Goal: Check status: Check status

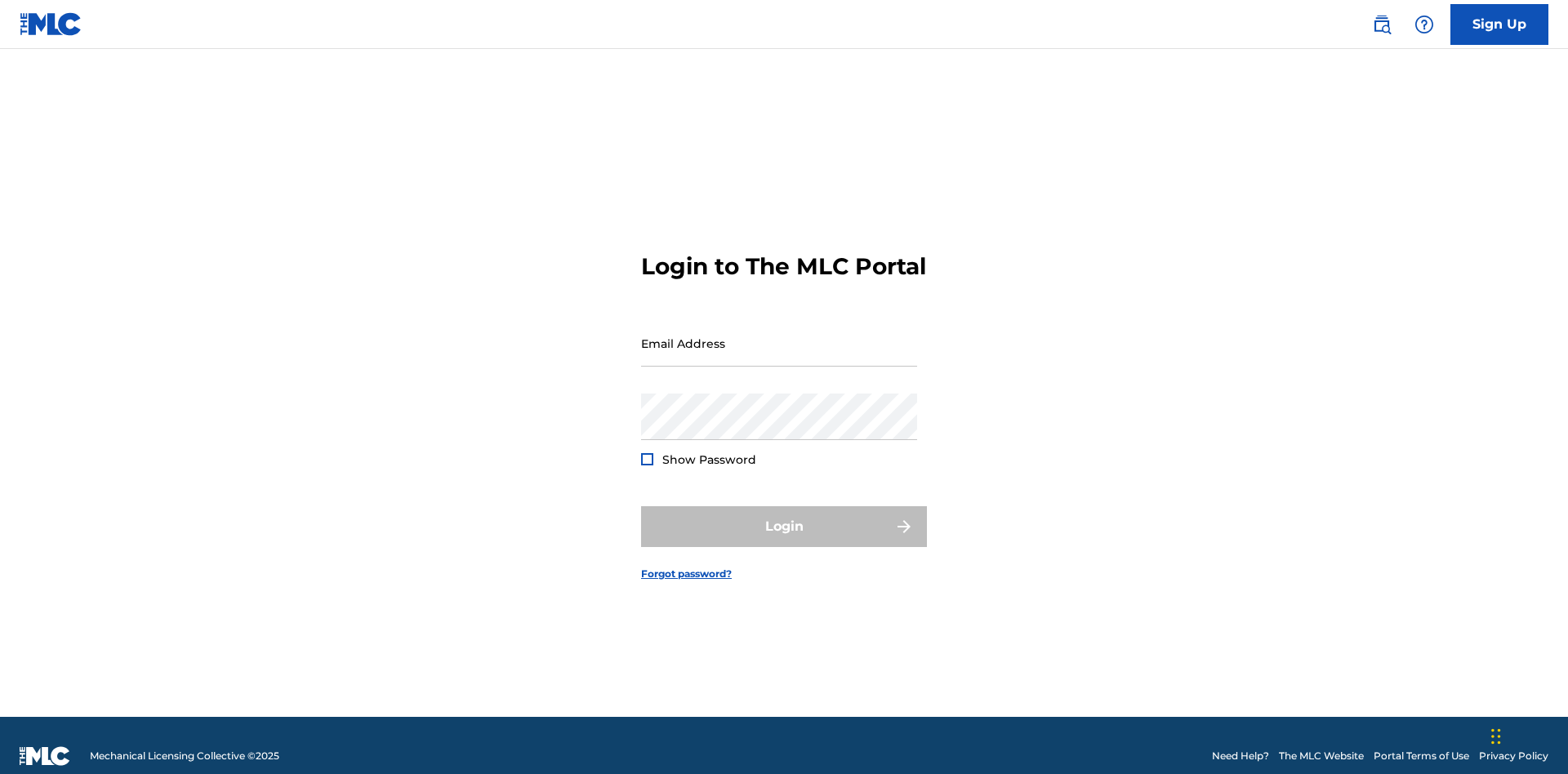
scroll to position [21, 0]
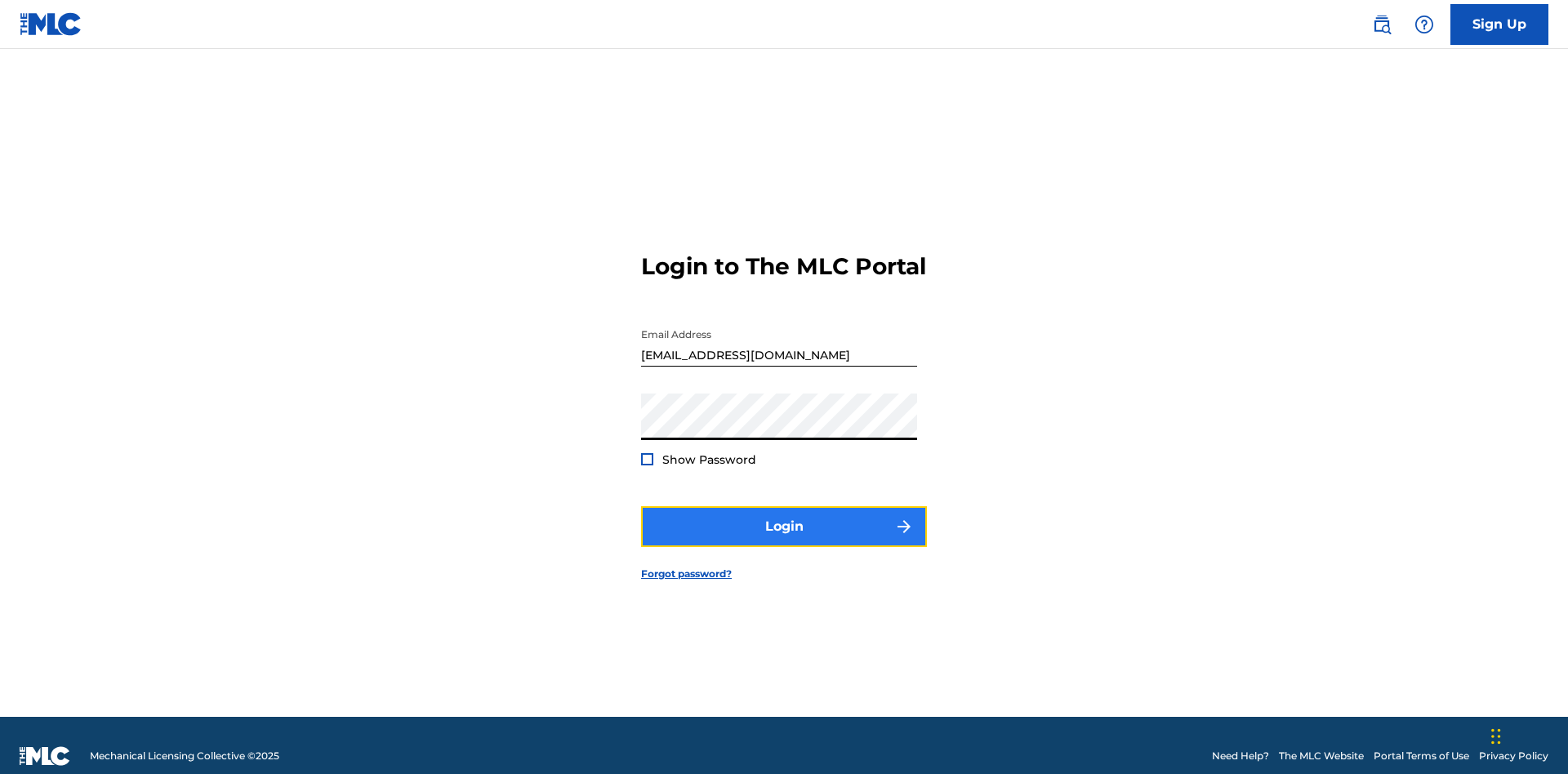
click at [784, 519] on button "Login" at bounding box center [784, 527] width 286 height 41
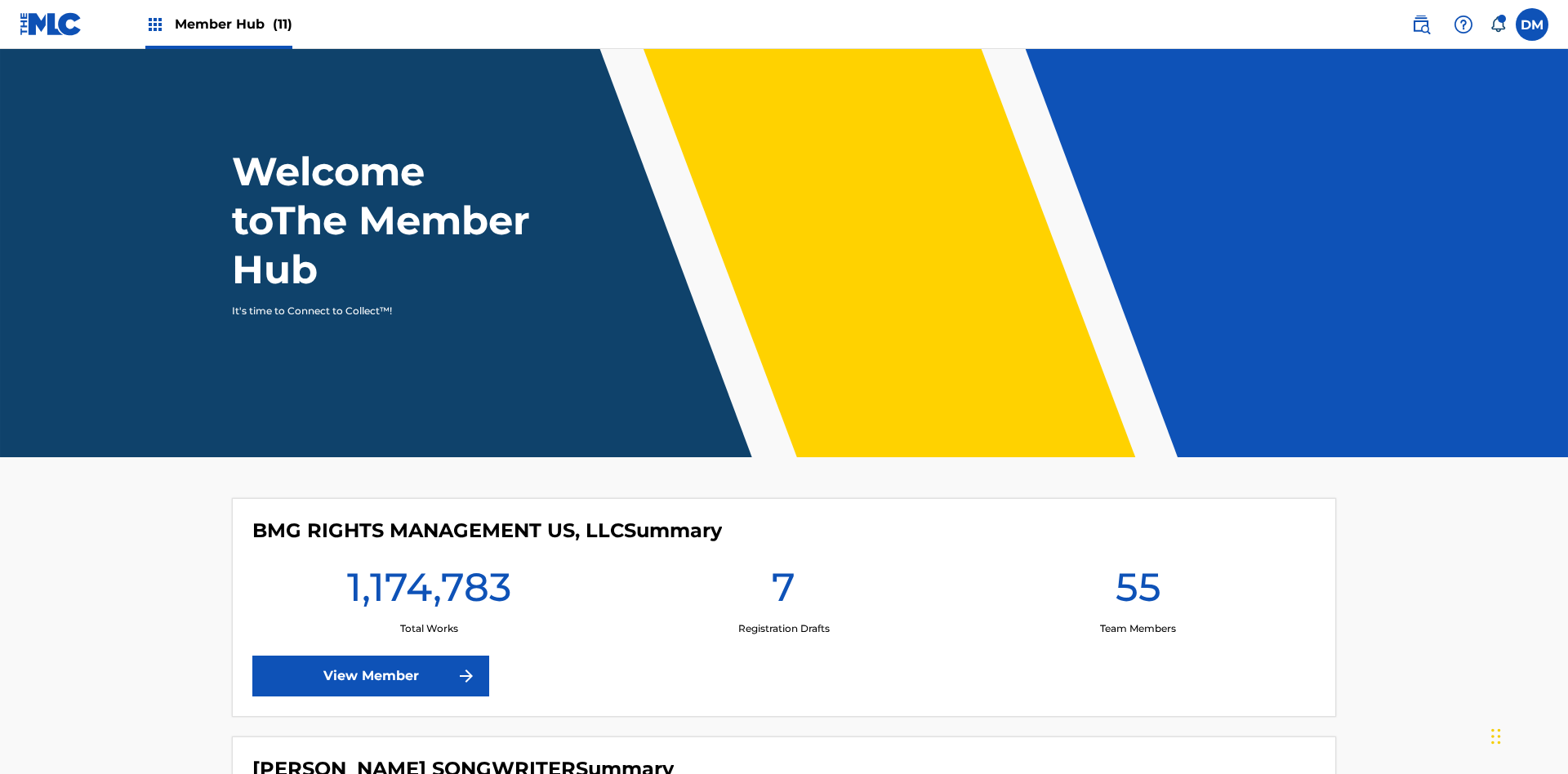
click at [218, 24] on span "Member Hub (11)" at bounding box center [234, 23] width 118 height 18
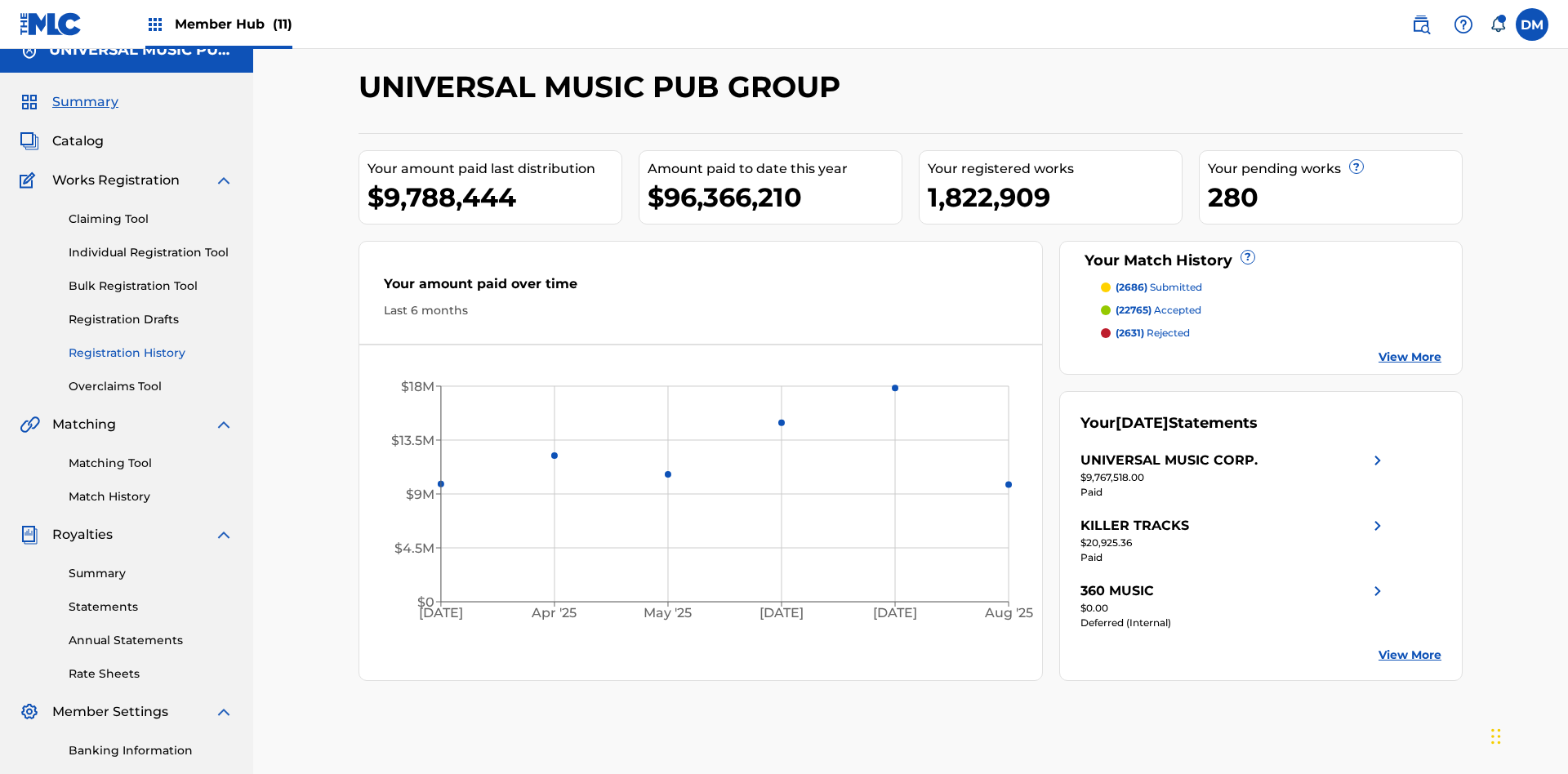
click at [151, 345] on link "Registration History" at bounding box center [151, 353] width 165 height 17
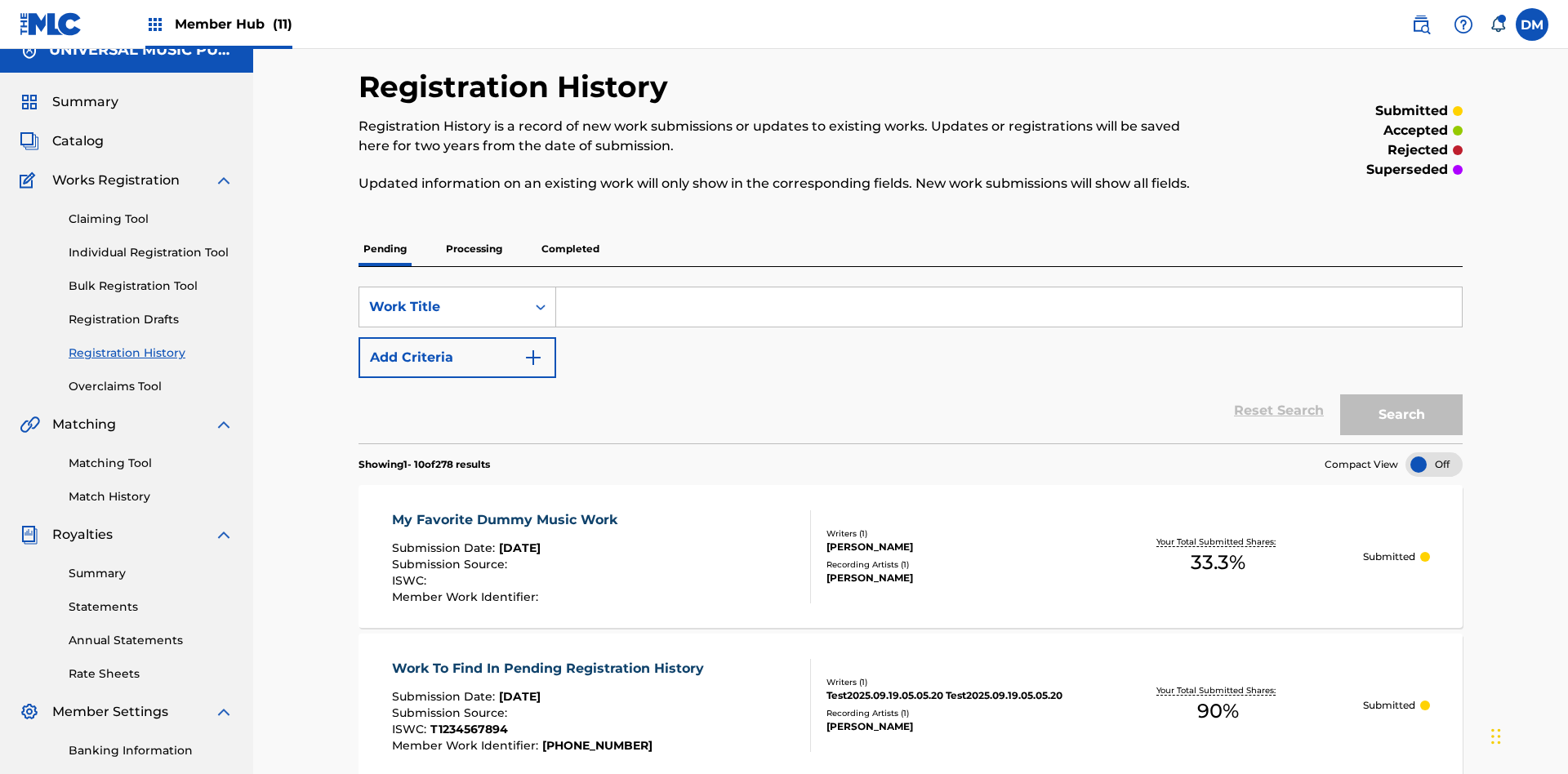
click at [570, 232] on p "Completed" at bounding box center [570, 249] width 68 height 35
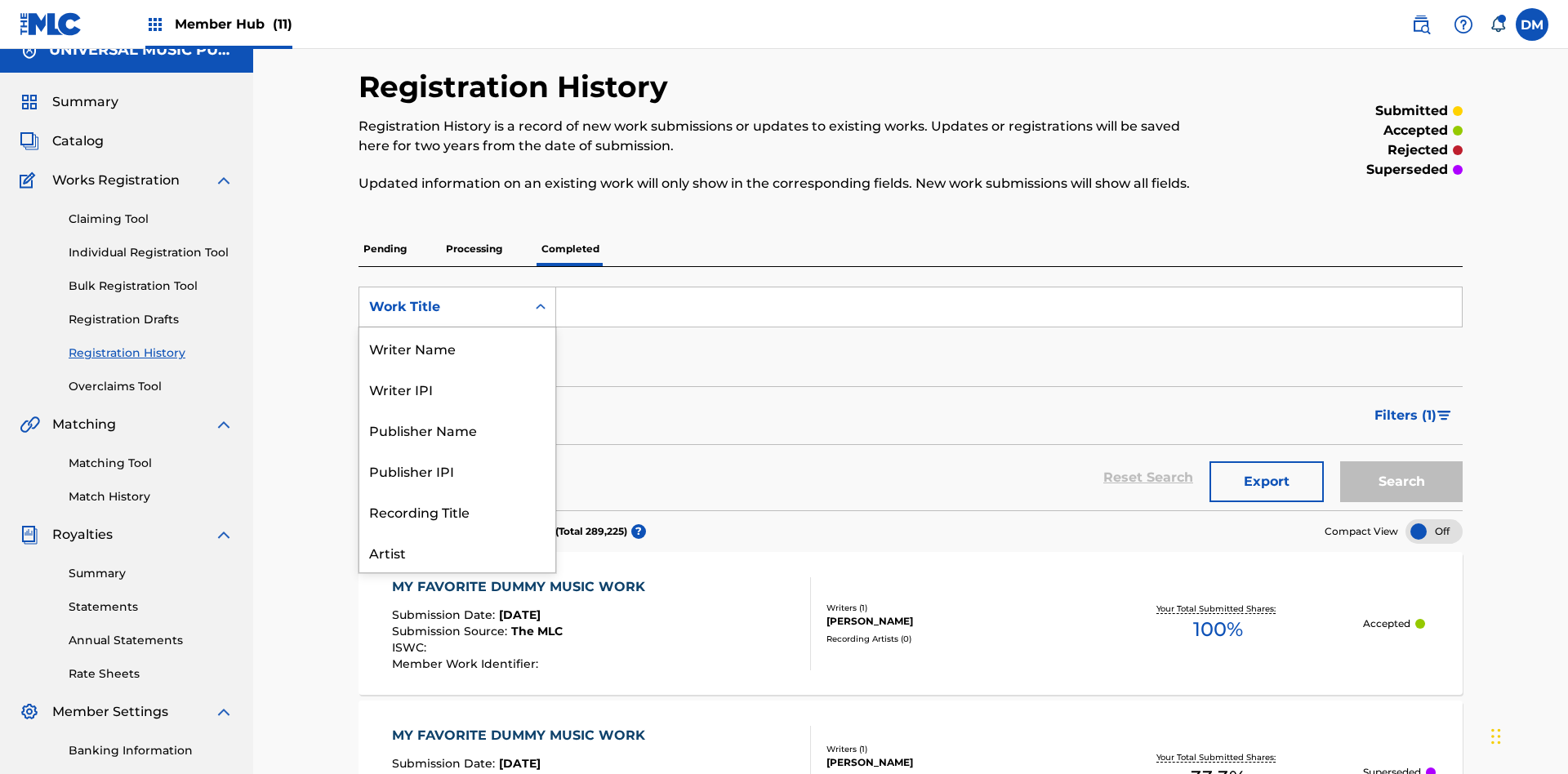
click at [457, 614] on div "Work Title" at bounding box center [456, 634] width 196 height 41
click at [457, 337] on button "Add Criteria" at bounding box center [456, 357] width 198 height 41
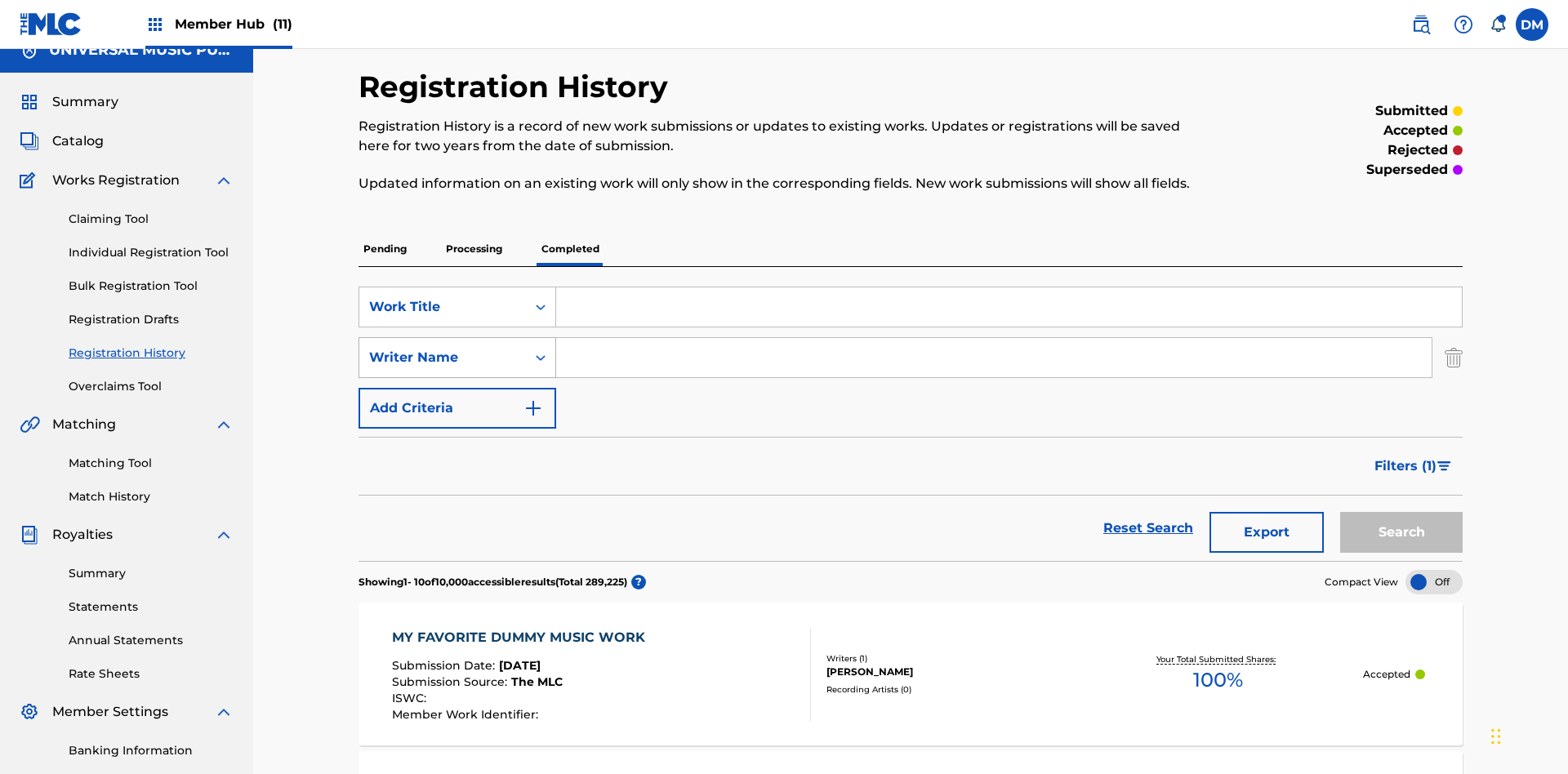
click at [443, 347] on div "Writer Name" at bounding box center [442, 357] width 147 height 19
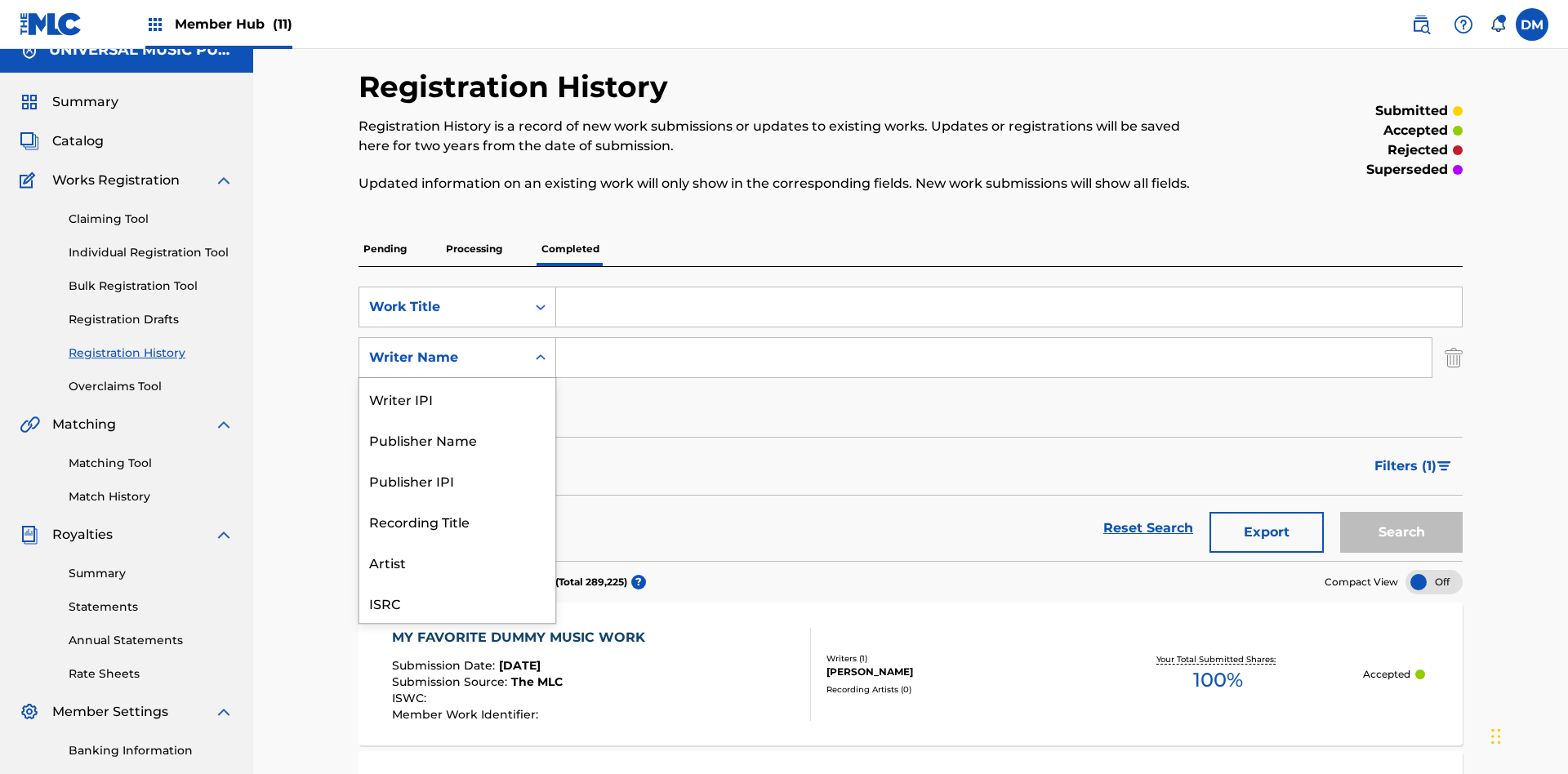
click at [457, 501] on div "Recording Title" at bounding box center [456, 521] width 196 height 41
click at [457, 388] on button "Add Criteria" at bounding box center [456, 408] width 198 height 41
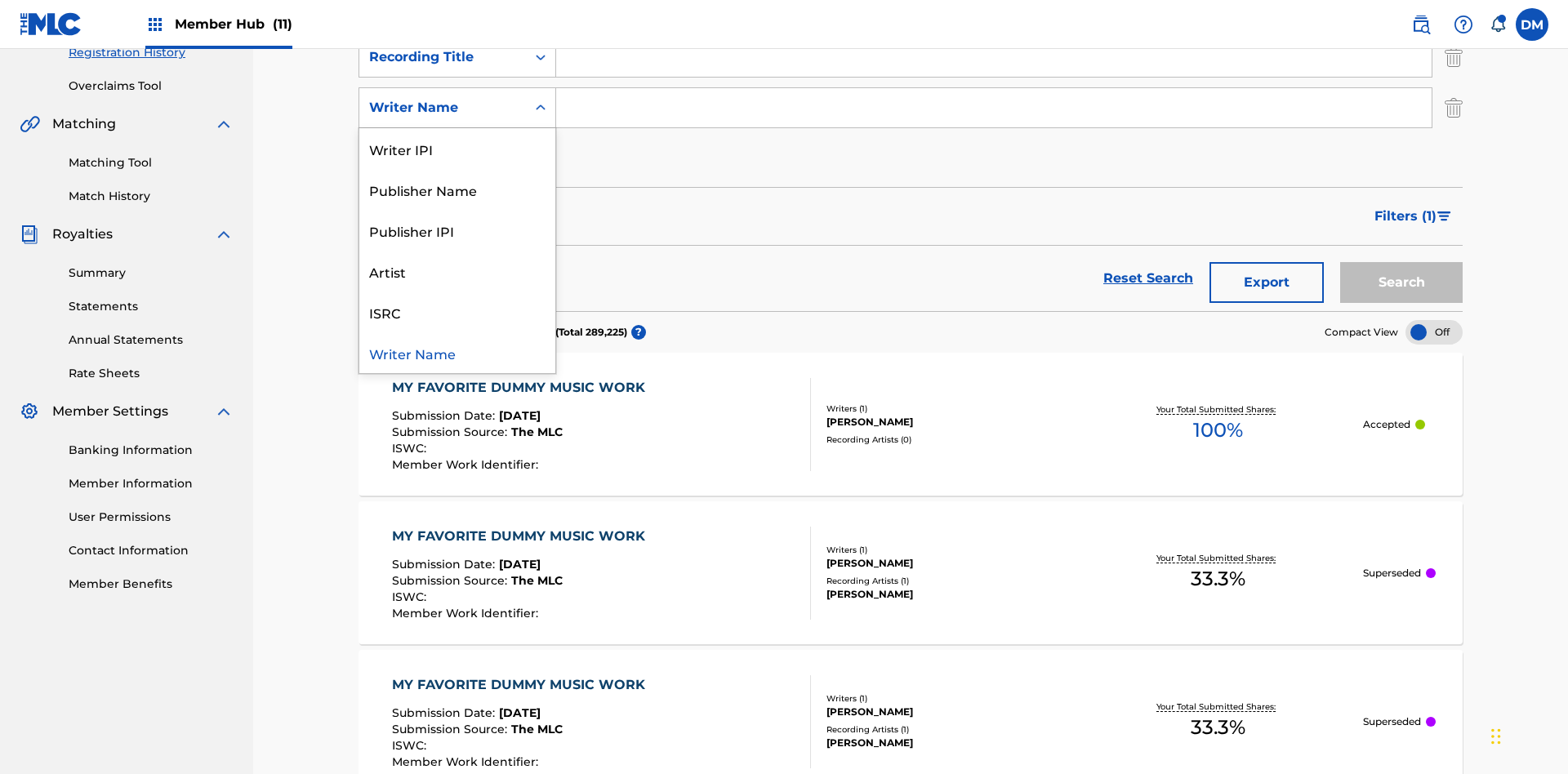
click at [457, 312] on div "ISRC" at bounding box center [456, 312] width 196 height 41
click at [457, 138] on button "Add Criteria" at bounding box center [456, 158] width 198 height 41
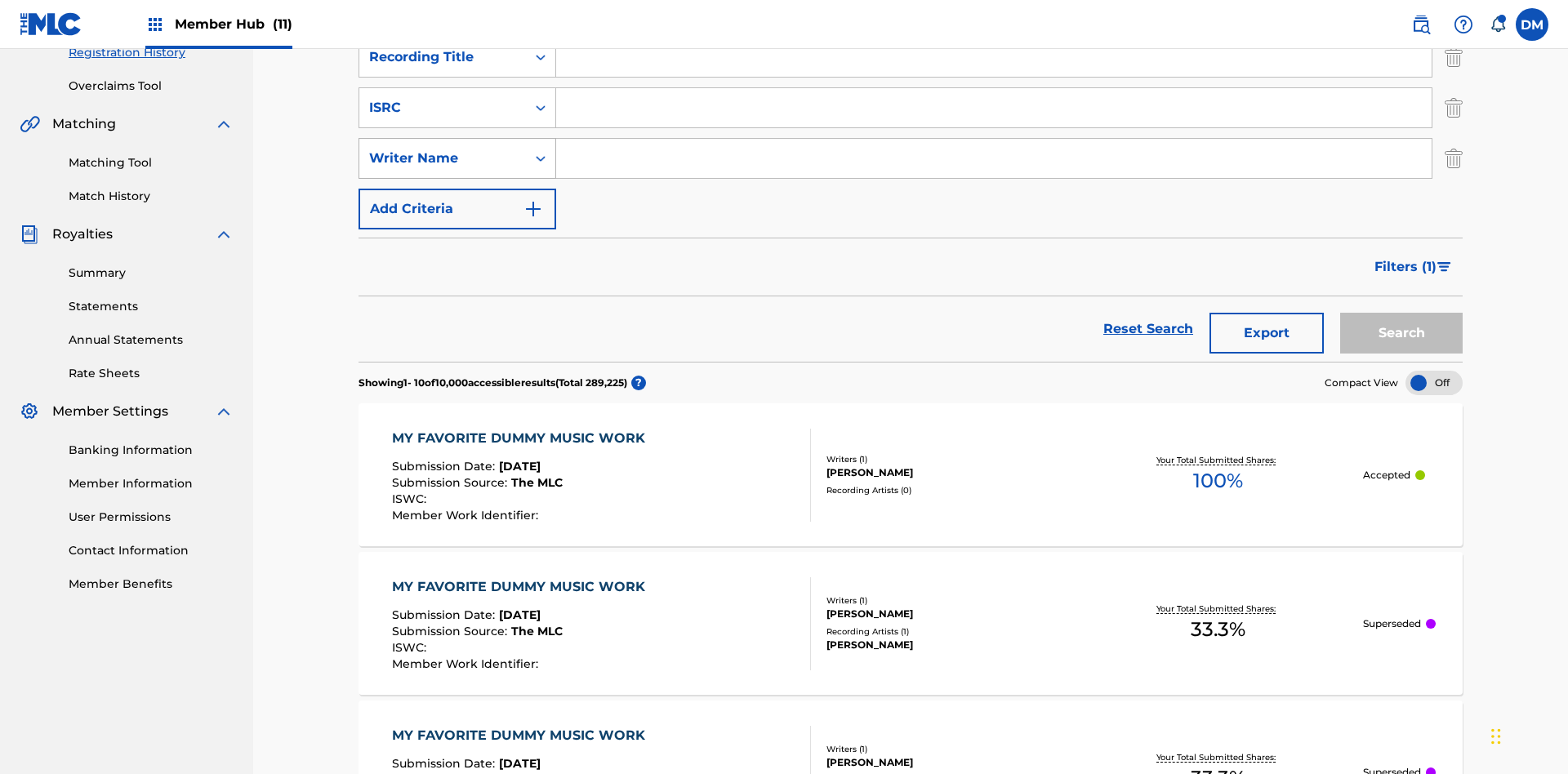
click at [443, 149] on div "Writer Name" at bounding box center [442, 158] width 147 height 19
click at [457, 188] on button "Add Criteria" at bounding box center [456, 208] width 198 height 41
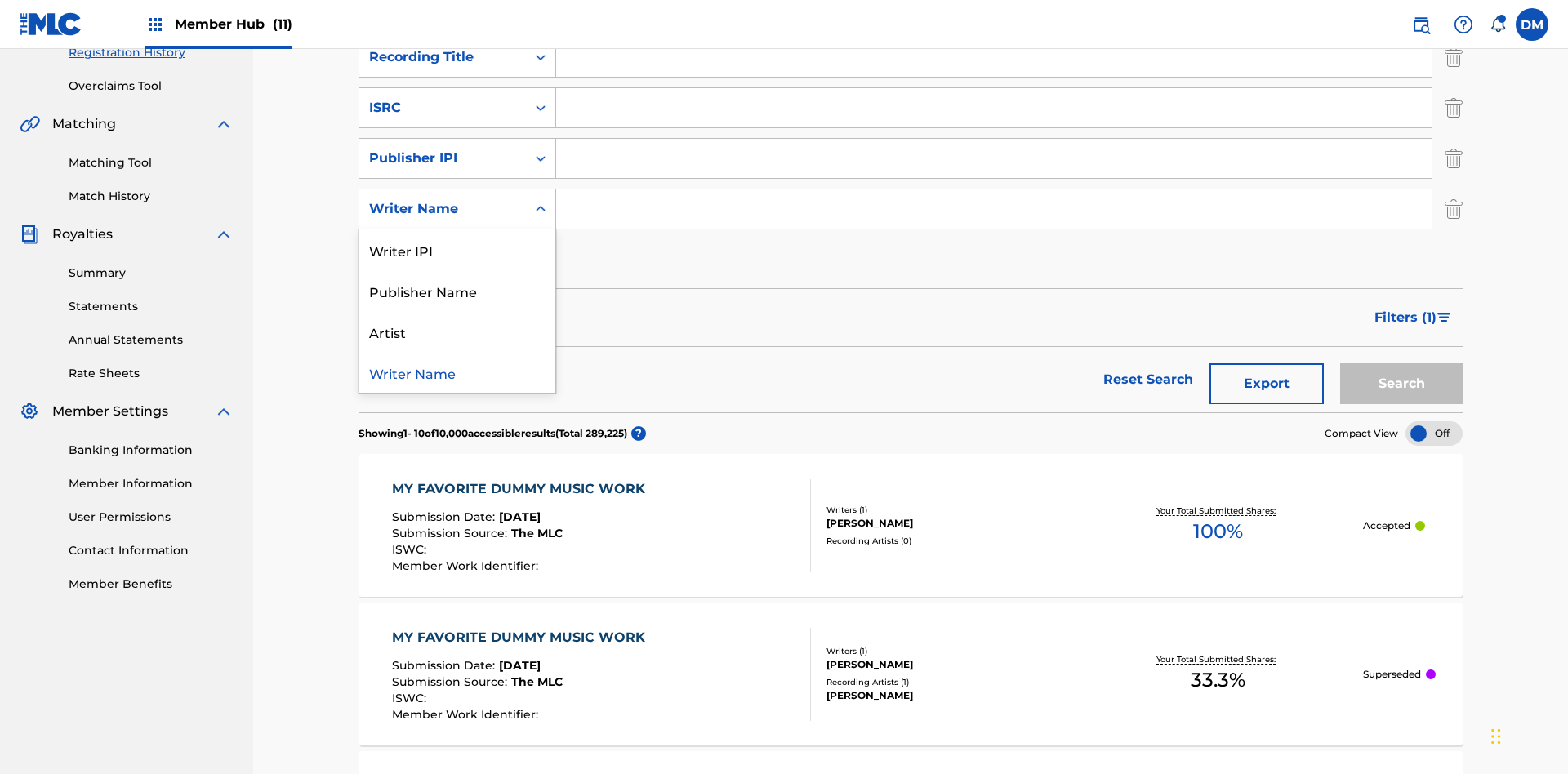
click at [457, 311] on div "Artist" at bounding box center [456, 331] width 196 height 41
click at [1008, 26] on input "Search Form" at bounding box center [1008, 6] width 905 height 40
type input "Work to find in Pending Registration History"
click at [994, 77] on input "Search Form" at bounding box center [993, 57] width 875 height 40
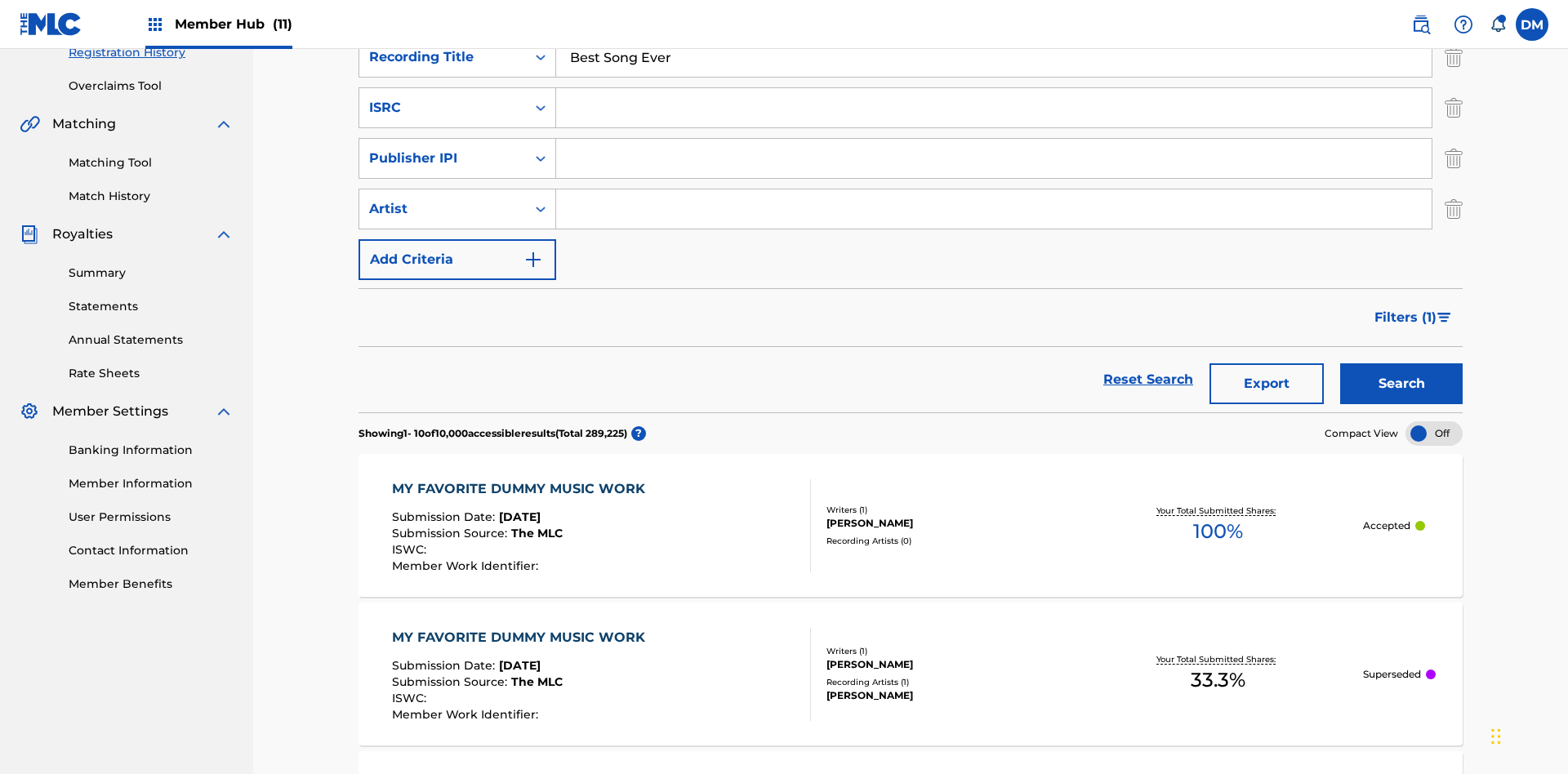
type input "Best Song Ever"
click at [994, 118] on input "Search Form" at bounding box center [993, 107] width 875 height 40
type input "AA3123123123"
click at [994, 139] on input "Search Form" at bounding box center [993, 158] width 875 height 40
type input "00595839777"
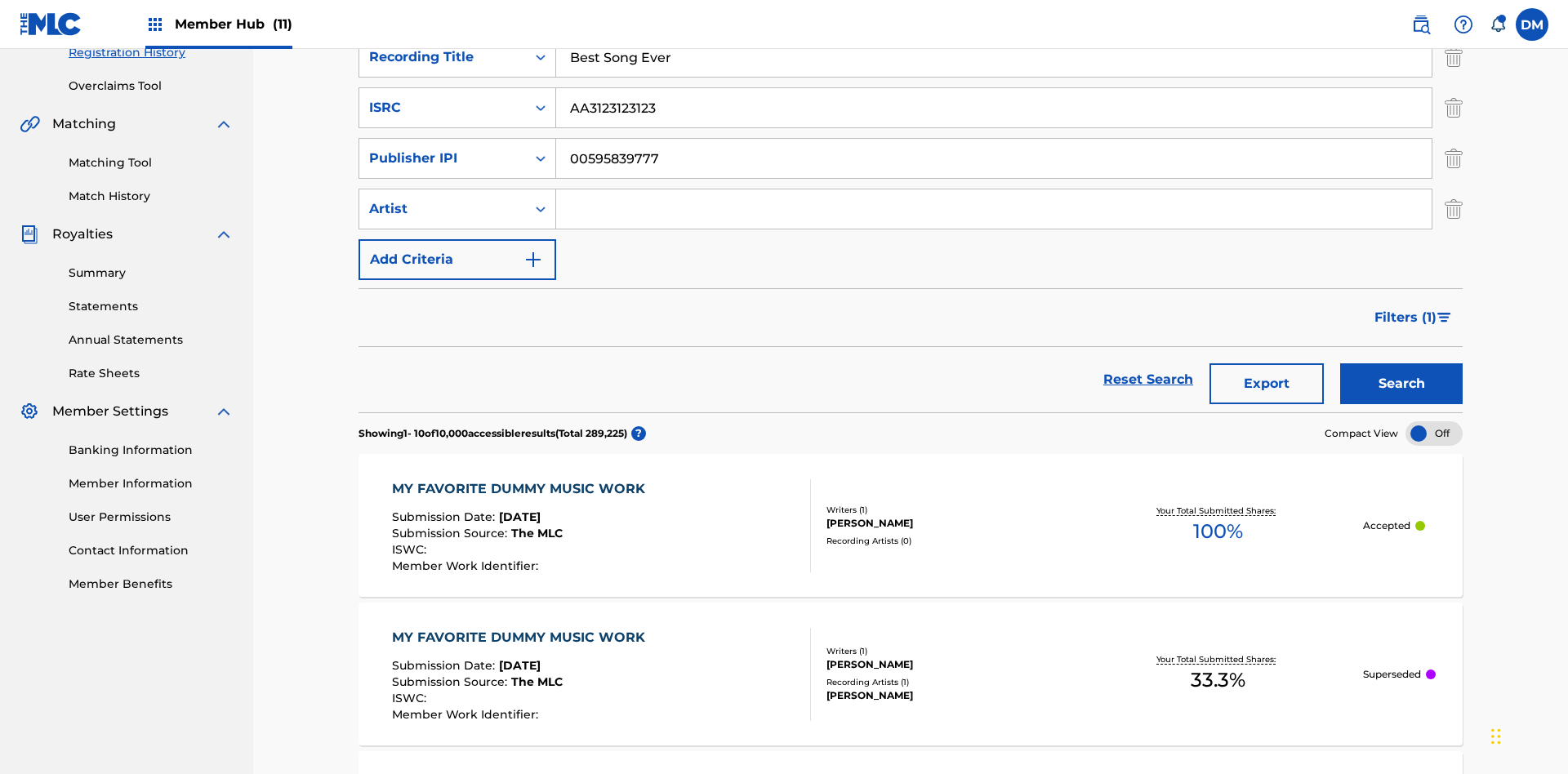
click at [994, 189] on input "Search Form" at bounding box center [993, 208] width 875 height 40
click at [1401, 364] on button "Search" at bounding box center [1401, 384] width 123 height 41
